Goal: Task Accomplishment & Management: Use online tool/utility

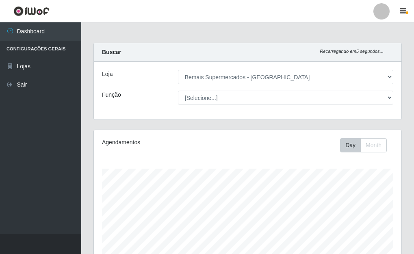
select select "249"
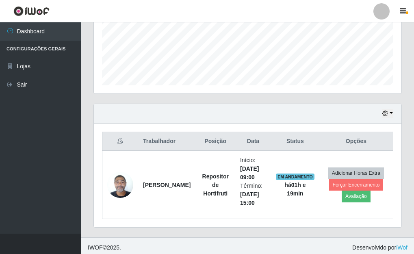
scroll to position [209, 0]
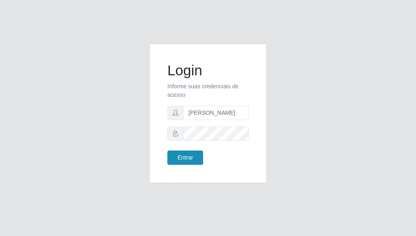
click at [174, 157] on button "Entrar" at bounding box center [185, 157] width 36 height 14
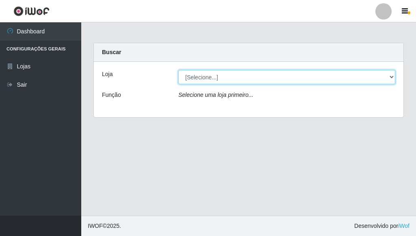
click at [388, 75] on select "[Selecione...] Bemais Supermercados - [GEOGRAPHIC_DATA]" at bounding box center [286, 77] width 217 height 14
select select "249"
click at [178, 70] on select "[Selecione...] Bemais Supermercados - [GEOGRAPHIC_DATA]" at bounding box center [286, 77] width 217 height 14
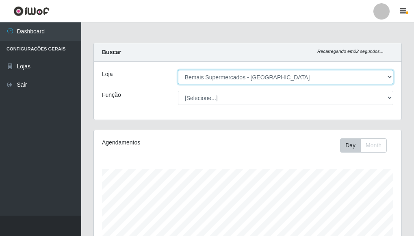
scroll to position [169, 308]
